Goal: Transaction & Acquisition: Subscribe to service/newsletter

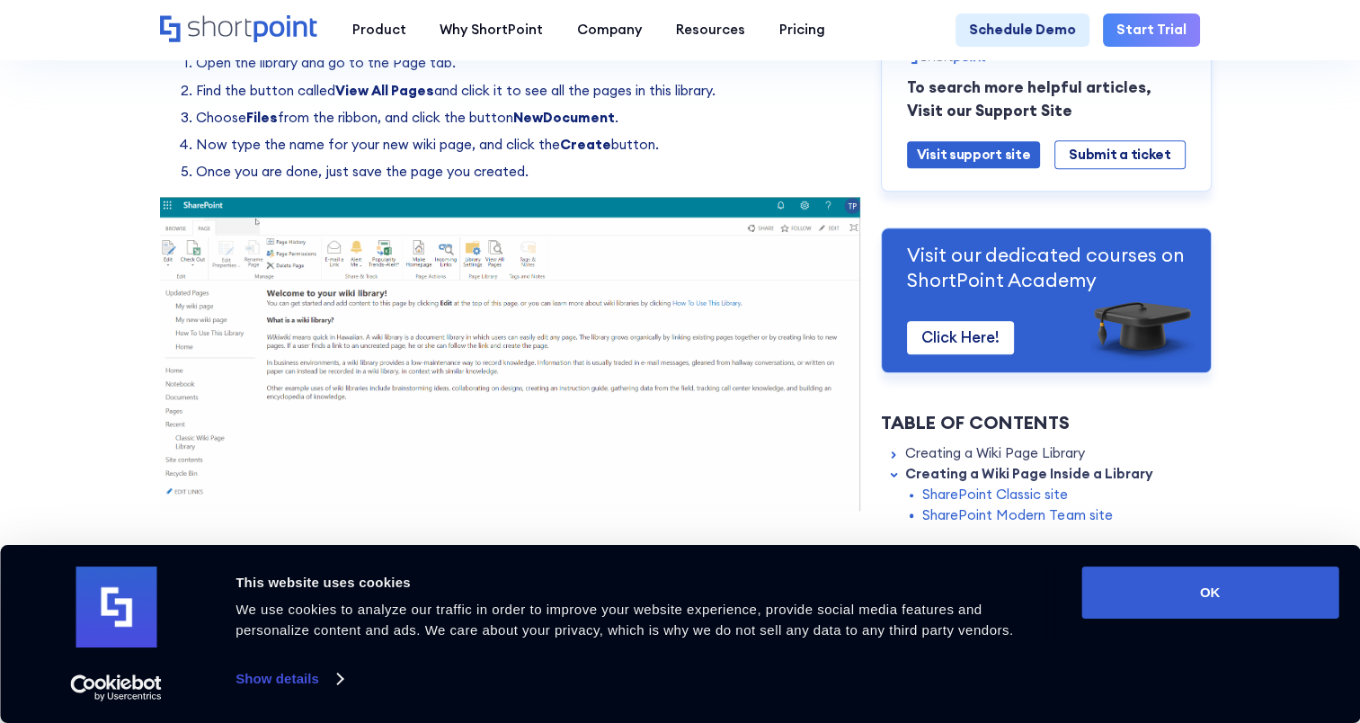
scroll to position [1992, 0]
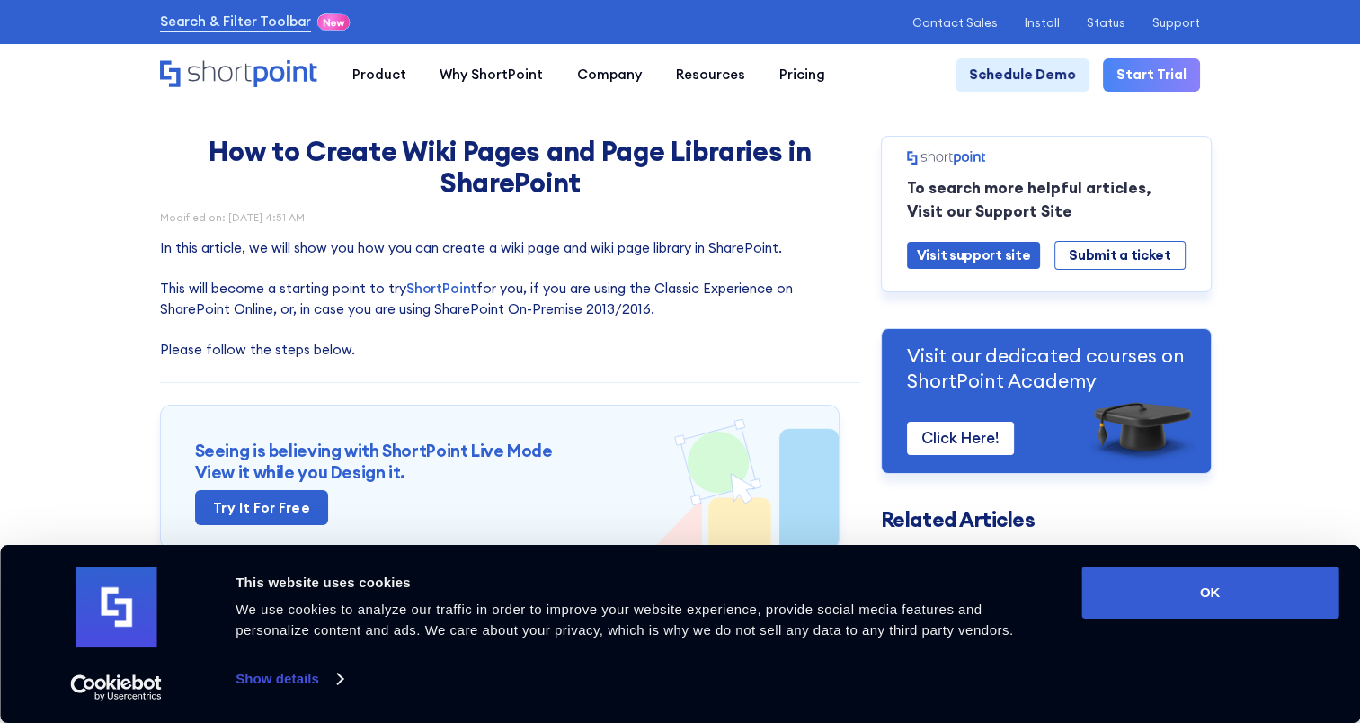
click at [1154, 83] on link "Start Trial" at bounding box center [1151, 75] width 97 height 34
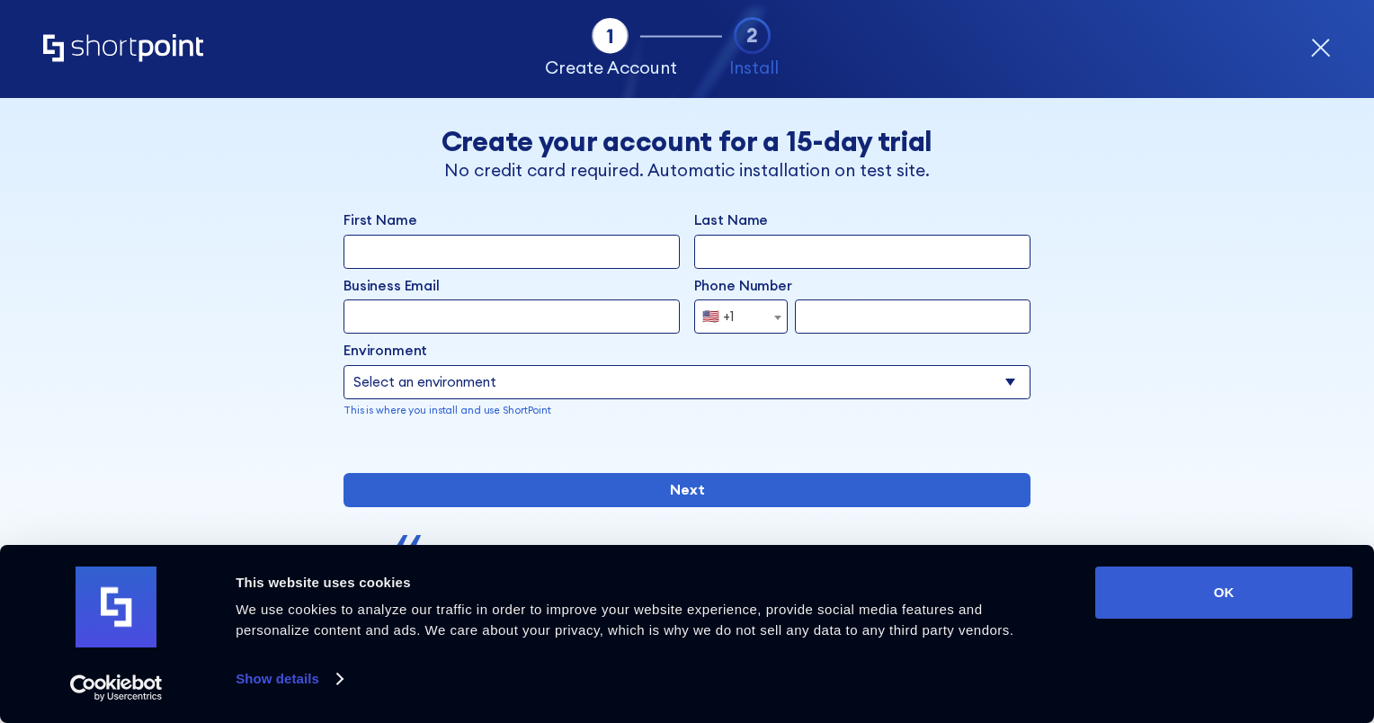
click at [1259, 8] on div "Tab 1 Tab 2 Tab 2 ShortPoint eases the setup and orchestration of Intranets and…" at bounding box center [686, 49] width 1287 height 98
drag, startPoint x: 1263, startPoint y: 0, endPoint x: 1212, endPoint y: 268, distance: 272.8
click at [1212, 268] on div "Tab 1 Tab 2 Tab 3 Tab 4 Tell us more about you New customer Existing customer B…" at bounding box center [687, 410] width 1374 height 625
